Goal: Task Accomplishment & Management: Use online tool/utility

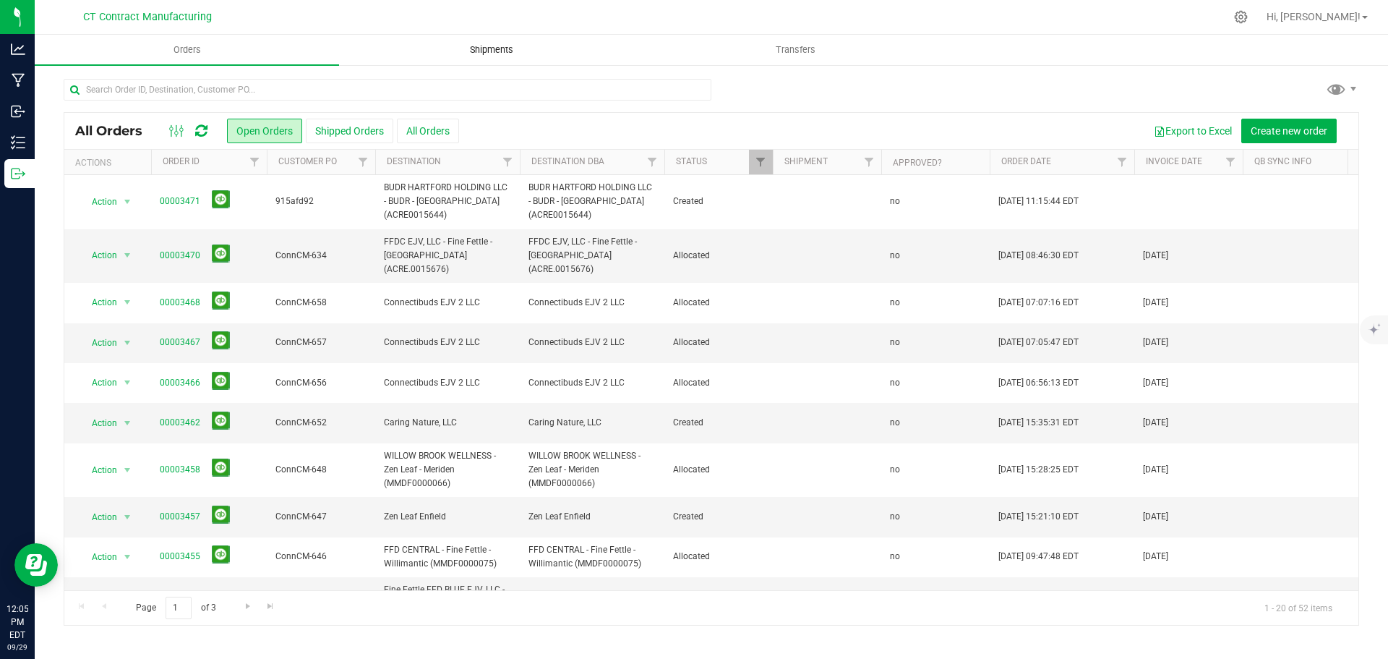
click at [471, 51] on span "Shipments" at bounding box center [491, 49] width 82 height 13
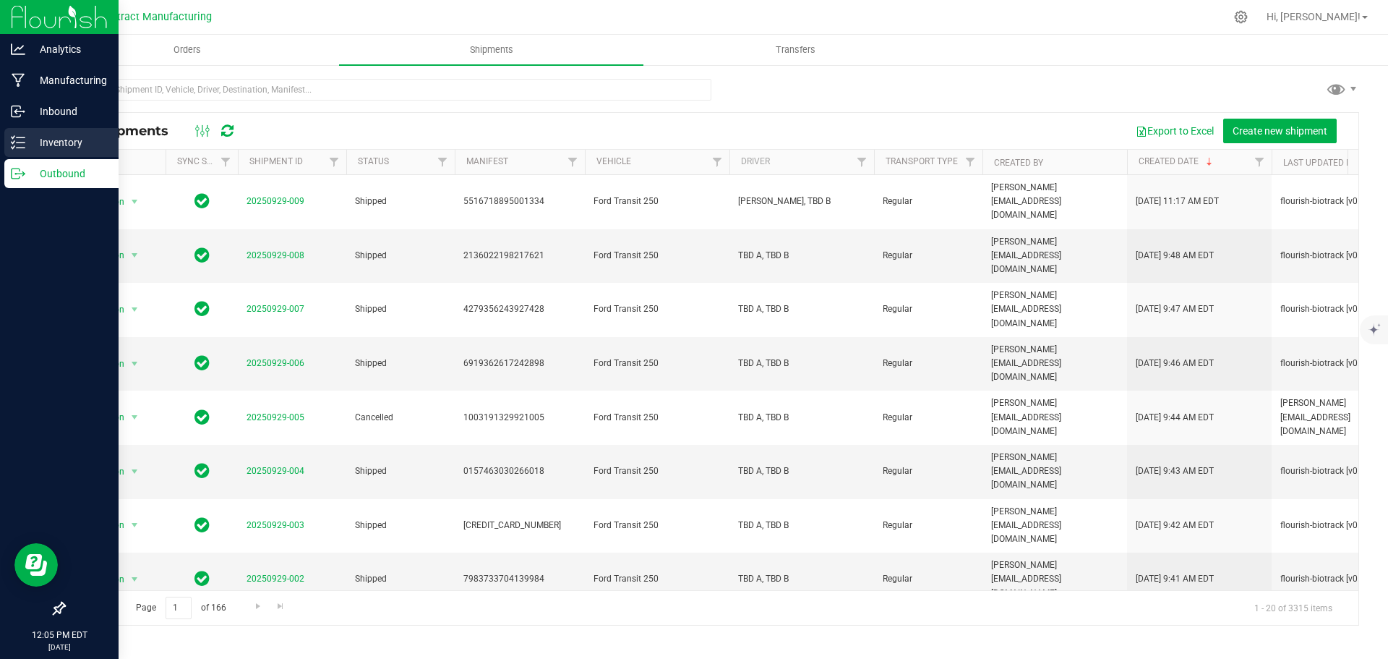
click at [9, 137] on div "Inventory" at bounding box center [61, 142] width 114 height 29
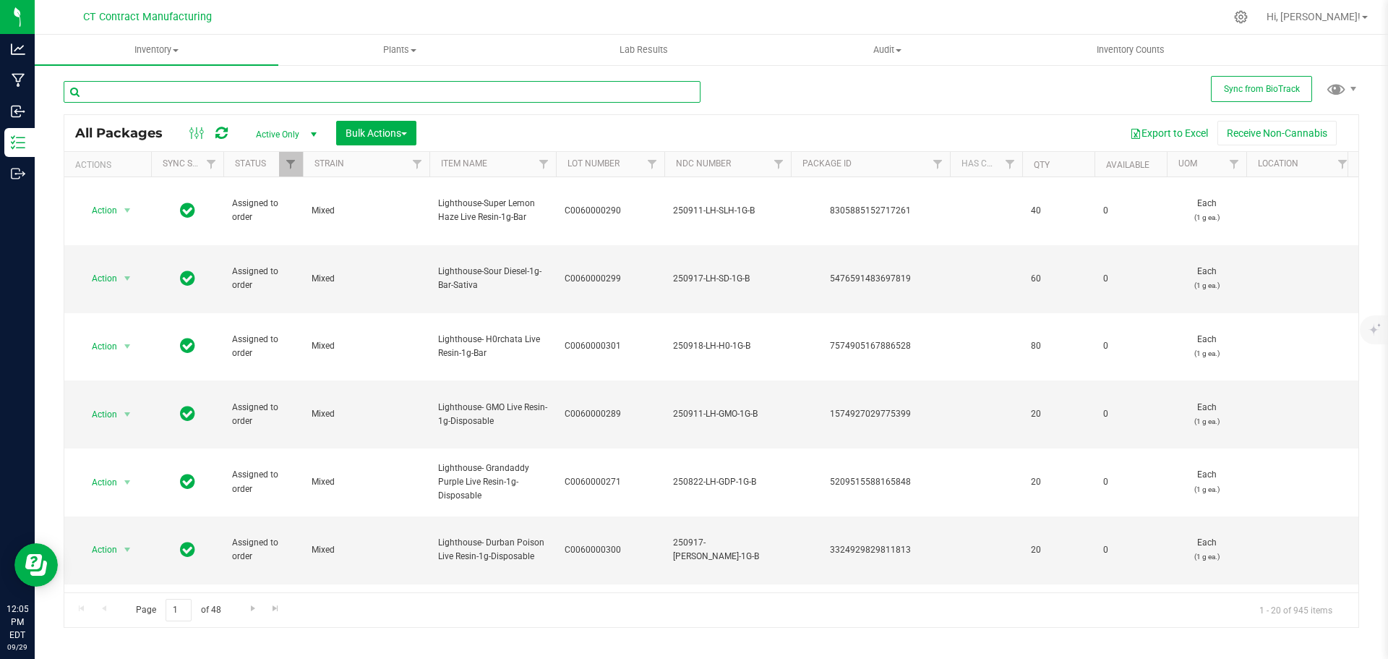
click at [279, 97] on input "text" at bounding box center [382, 92] width 637 height 22
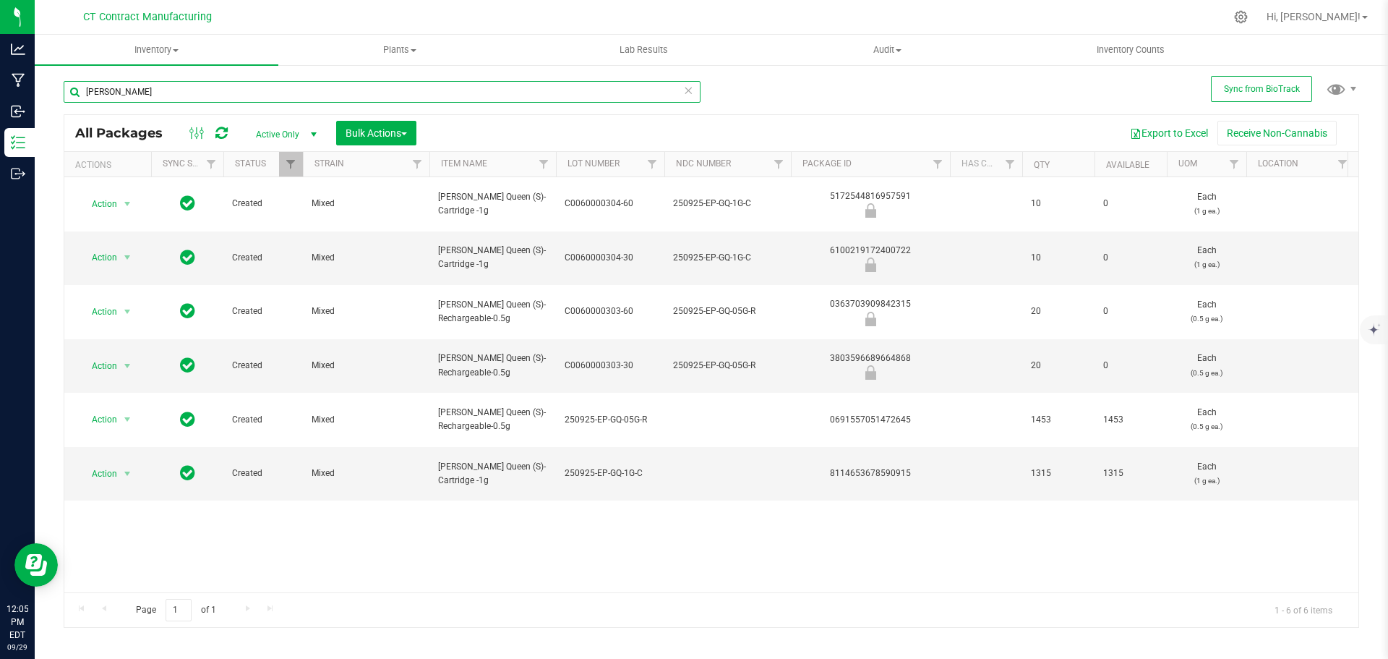
type input "[PERSON_NAME]"
click at [295, 132] on span "Active Only" at bounding box center [284, 134] width 80 height 20
click at [281, 213] on li "All" at bounding box center [283, 222] width 78 height 22
